Goal: Contribute content

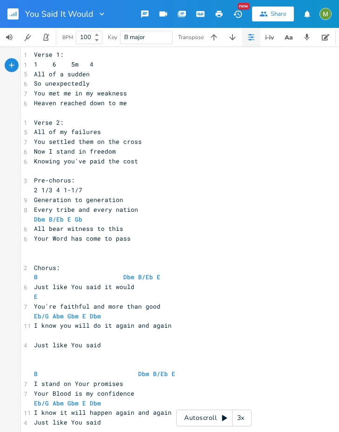
scroll to position [165, 0]
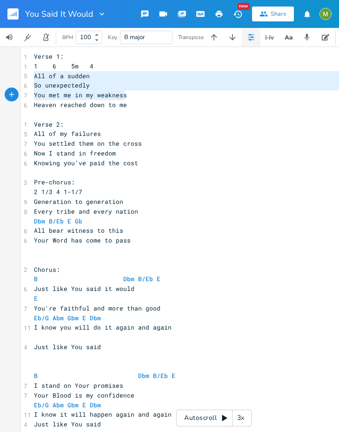
drag, startPoint x: 31, startPoint y: 76, endPoint x: 119, endPoint y: 92, distance: 89.4
type textarea "All of a sudden So unexpectedly You met me in my weaknes"
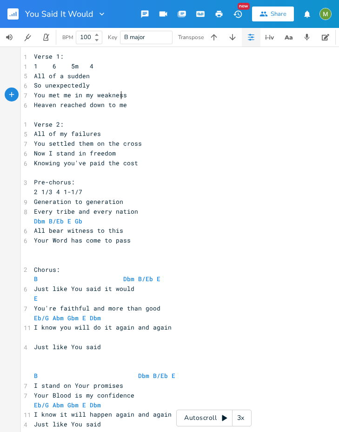
click at [119, 92] on span "You met me in my weakness" at bounding box center [110, 95] width 153 height 8
type textarea "sudde"
drag, startPoint x: 64, startPoint y: 75, endPoint x: 83, endPoint y: 76, distance: 19.1
click at [66, 76] on span "All of a sudden" at bounding box center [62, 76] width 56 height 8
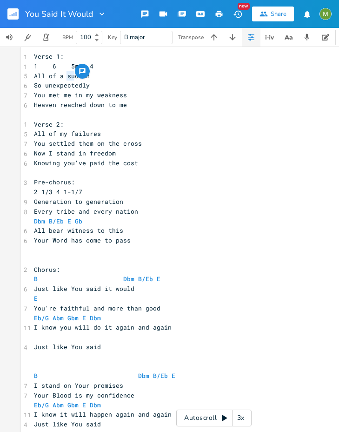
type textarea "sudde"
drag, startPoint x: 64, startPoint y: 75, endPoint x: 81, endPoint y: 75, distance: 17.2
click at [81, 75] on span "All of a sudden" at bounding box center [62, 76] width 56 height 8
click at [63, 74] on span "All of a sudden" at bounding box center [62, 76] width 56 height 8
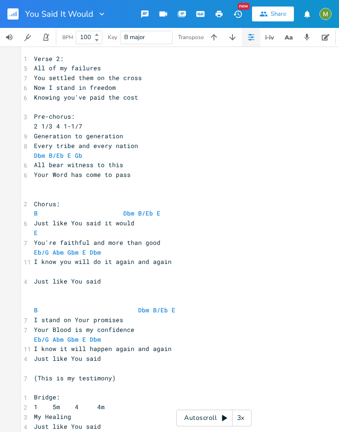
scroll to position [343, 0]
